Goal: Task Accomplishment & Management: Manage account settings

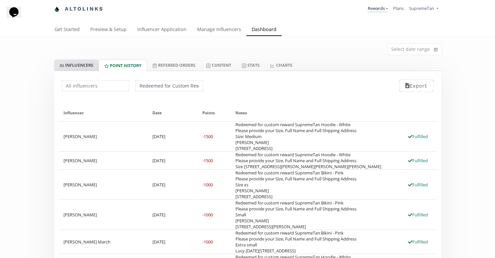
click at [81, 65] on link "INFLUENCERS" at bounding box center [76, 64] width 44 height 11
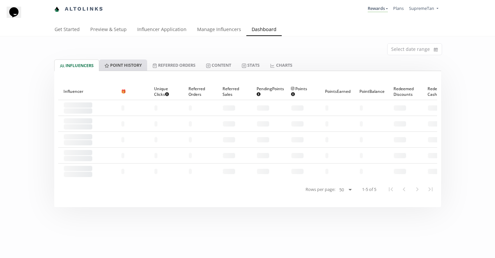
click at [125, 63] on link "Point HISTORY" at bounding box center [123, 64] width 48 height 11
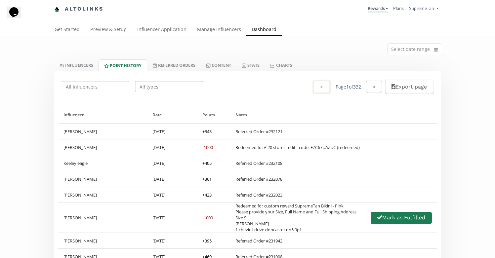
drag, startPoint x: 154, startPoint y: 118, endPoint x: 168, endPoint y: 130, distance: 18.5
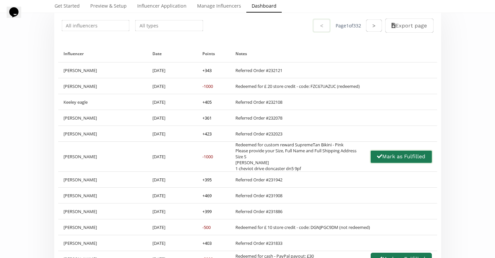
click at [395, 156] on button "Mark as Fulfilled" at bounding box center [401, 157] width 63 height 14
